Goal: Information Seeking & Learning: Learn about a topic

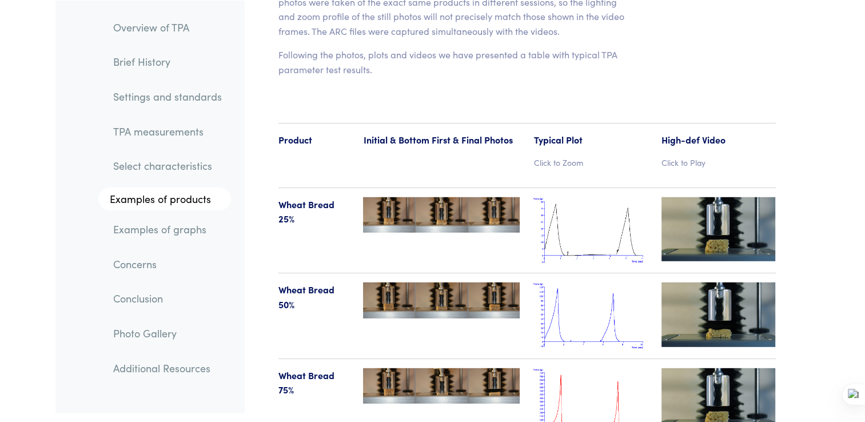
scroll to position [11778, 0]
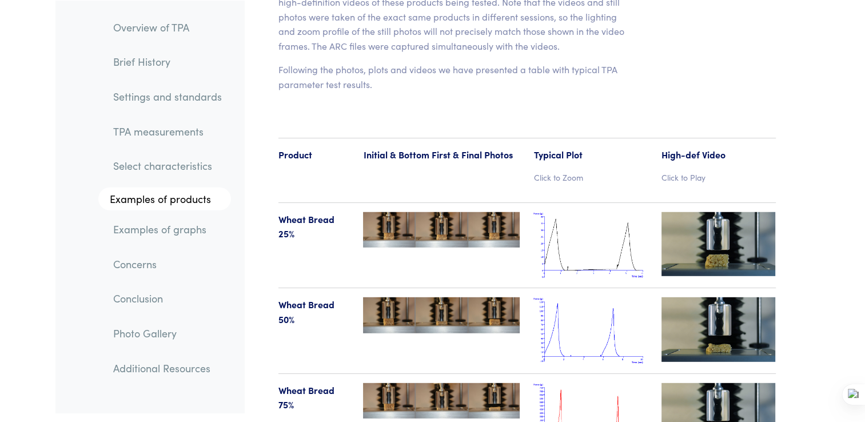
drag, startPoint x: 444, startPoint y: 268, endPoint x: 423, endPoint y: 273, distance: 21.2
click at [423, 297] on img at bounding box center [441, 315] width 157 height 36
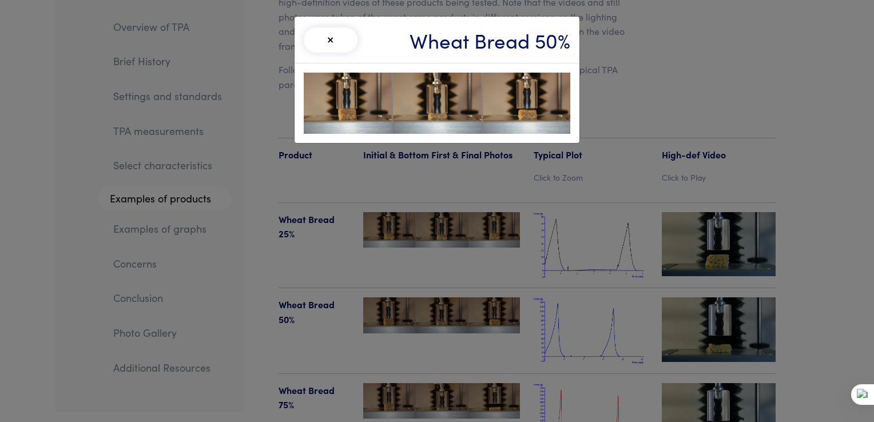
drag, startPoint x: 735, startPoint y: 203, endPoint x: 796, endPoint y: 202, distance: 60.6
click at [796, 202] on div "× Wheat Bread 50%" at bounding box center [437, 211] width 874 height 422
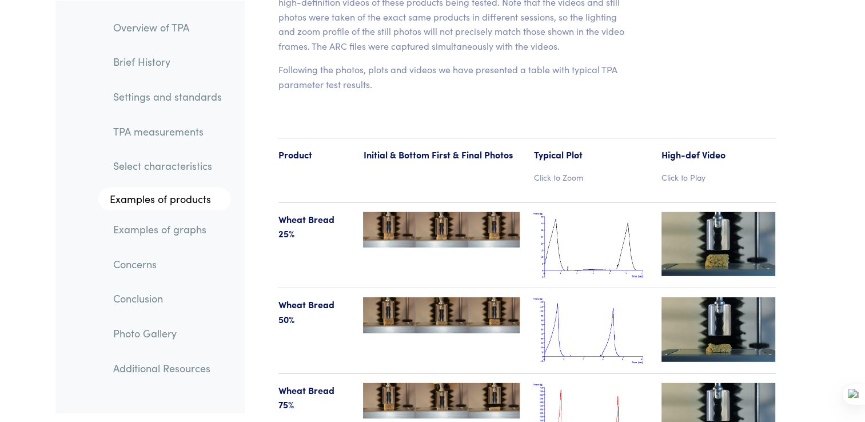
click at [696, 212] on img at bounding box center [719, 244] width 114 height 64
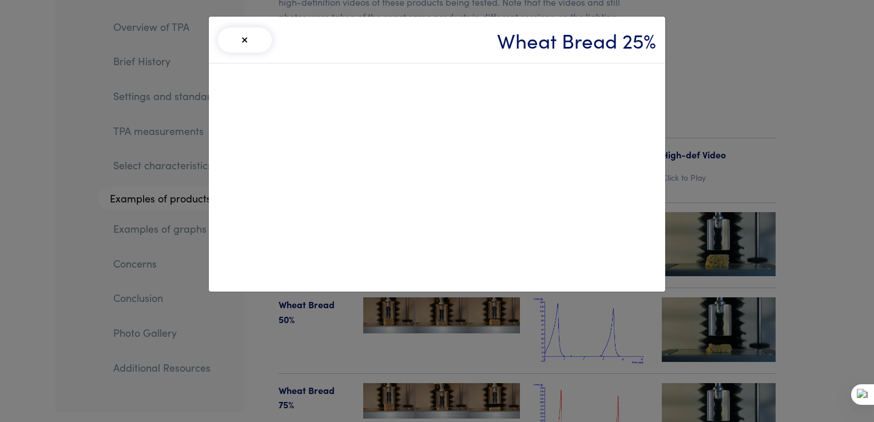
click at [245, 45] on button "×" at bounding box center [245, 39] width 54 height 25
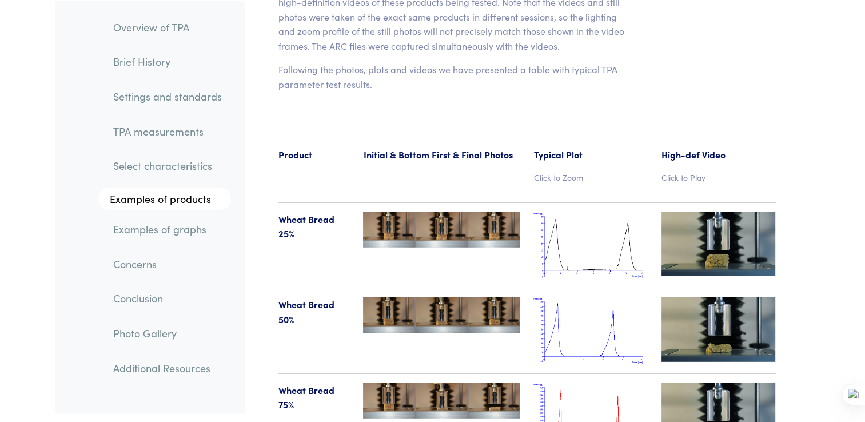
click at [709, 212] on img at bounding box center [719, 244] width 114 height 64
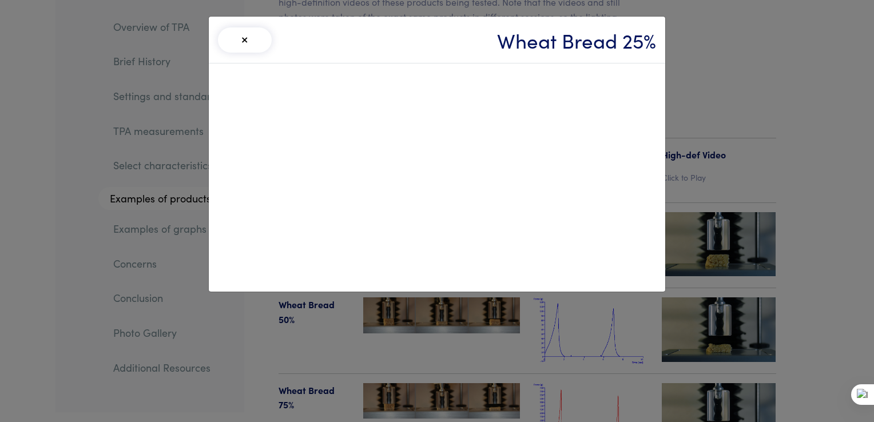
drag, startPoint x: 607, startPoint y: 196, endPoint x: 711, endPoint y: 58, distance: 172.7
click at [711, 58] on div "× Wheat Bread 25%" at bounding box center [437, 211] width 874 height 422
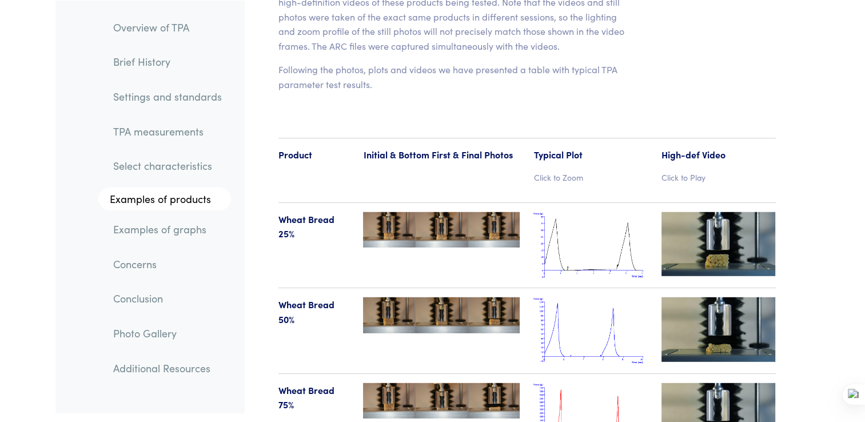
drag, startPoint x: 435, startPoint y: 184, endPoint x: 380, endPoint y: 271, distance: 103.3
drag, startPoint x: 380, startPoint y: 271, endPoint x: 419, endPoint y: 368, distance: 104.4
click at [419, 383] on img at bounding box center [441, 401] width 157 height 36
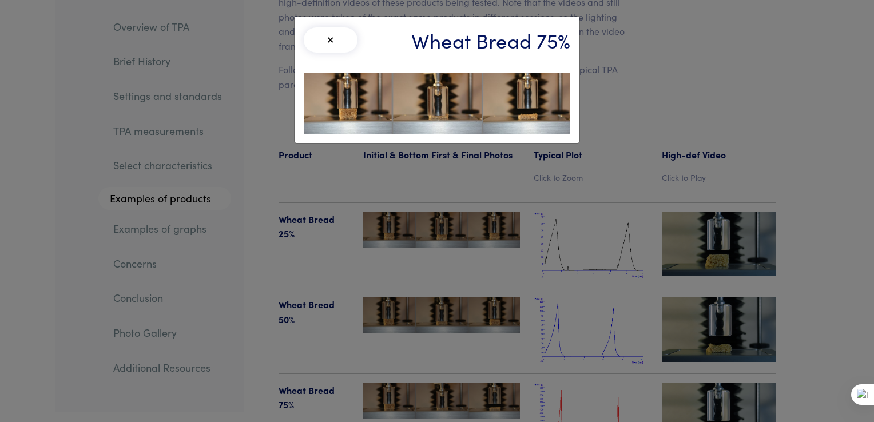
click at [328, 37] on button "×" at bounding box center [331, 39] width 54 height 25
